Goal: Navigation & Orientation: Find specific page/section

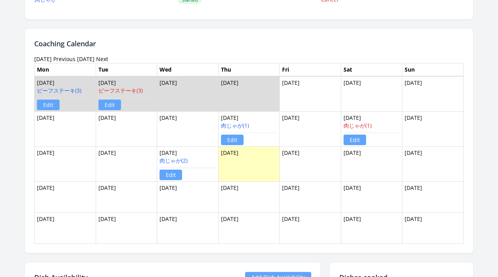
scroll to position [442, 0]
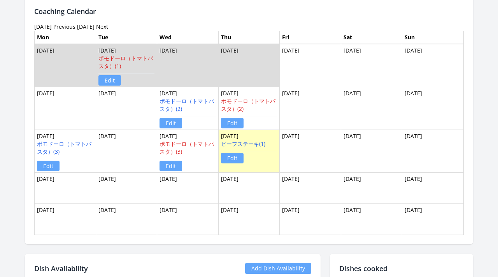
scroll to position [464, 0]
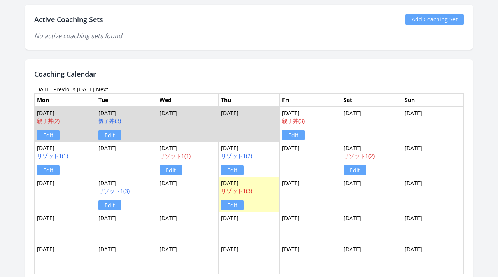
scroll to position [406, 0]
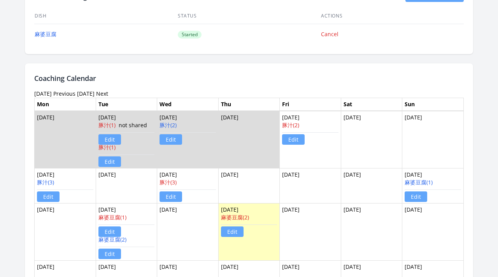
scroll to position [454, 0]
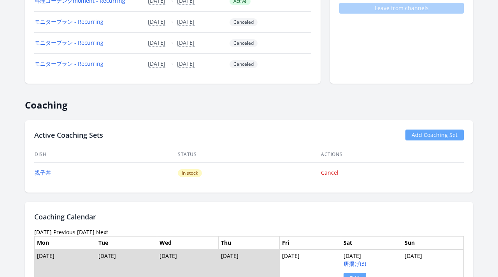
scroll to position [262, 0]
